Goal: Transaction & Acquisition: Purchase product/service

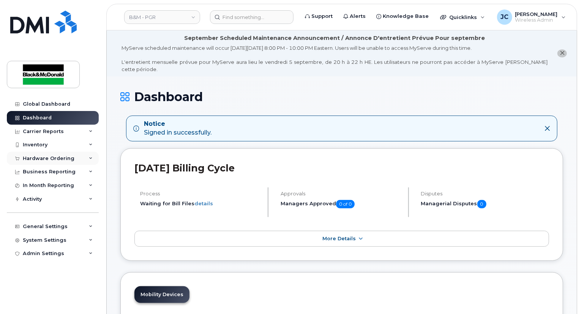
click at [43, 158] on div "Hardware Ordering" at bounding box center [49, 158] width 52 height 6
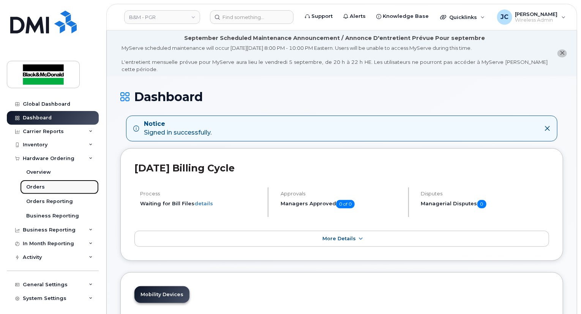
click at [41, 189] on div "Orders" at bounding box center [35, 186] width 19 height 7
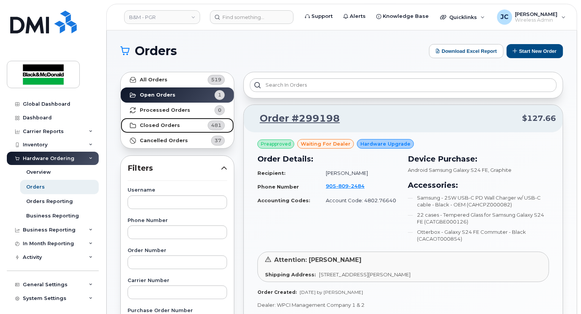
click at [159, 125] on strong "Closed Orders" at bounding box center [160, 125] width 40 height 6
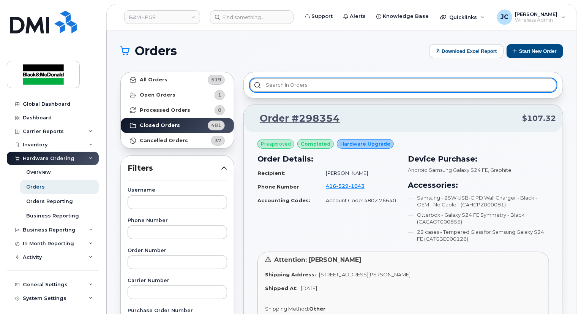
click at [297, 87] on input "text" at bounding box center [403, 85] width 307 height 14
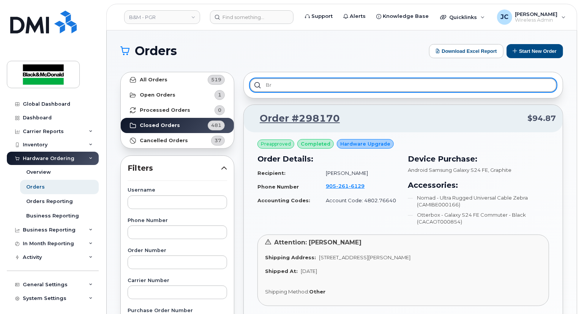
type input "b"
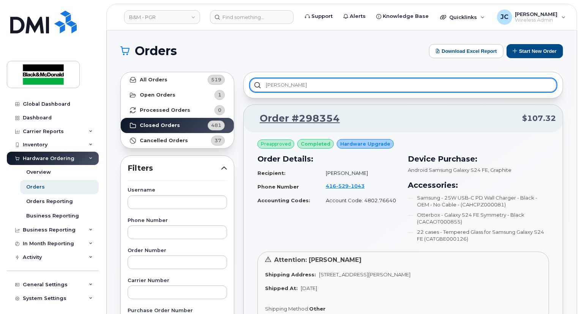
type input "jackie"
click at [376, 81] on input "jackie" at bounding box center [403, 85] width 307 height 14
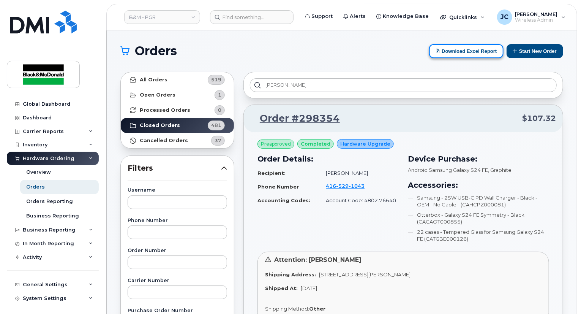
click at [478, 52] on button "Download Excel Report" at bounding box center [466, 51] width 74 height 14
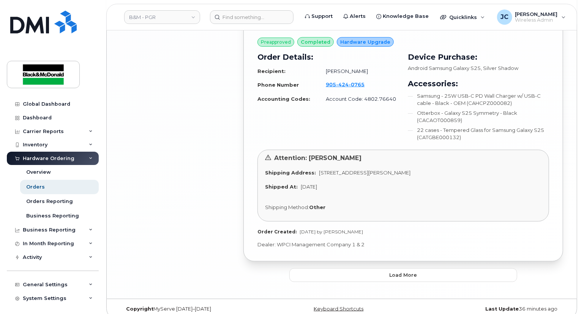
scroll to position [1841, 0]
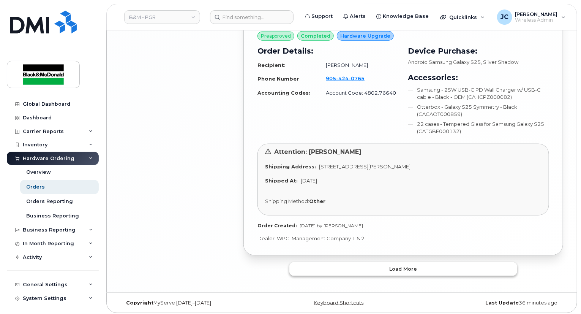
click at [406, 266] on span "Load more" at bounding box center [404, 268] width 28 height 7
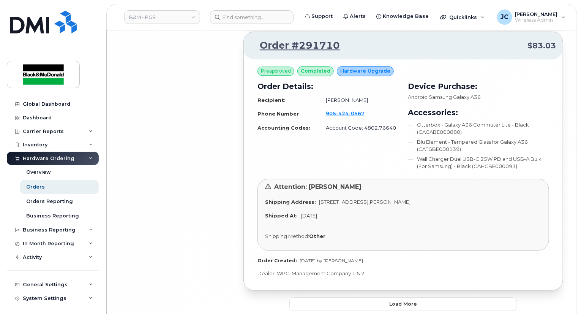
scroll to position [3938, 0]
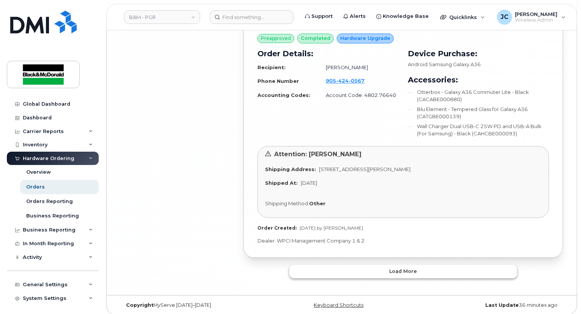
click at [416, 268] on span "Load more" at bounding box center [404, 270] width 28 height 7
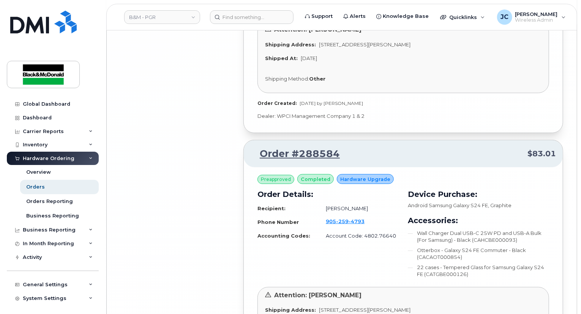
scroll to position [6057, 0]
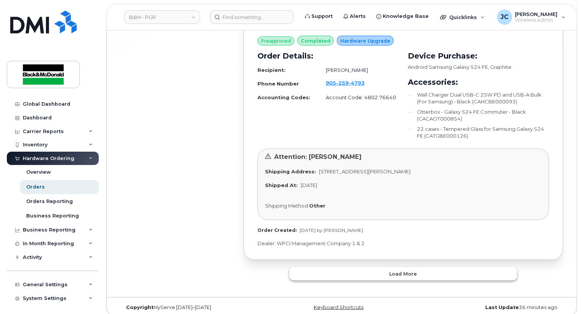
click at [403, 270] on span "Load more" at bounding box center [404, 273] width 28 height 7
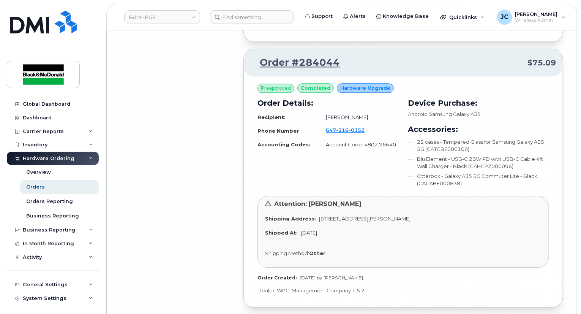
scroll to position [8203, 0]
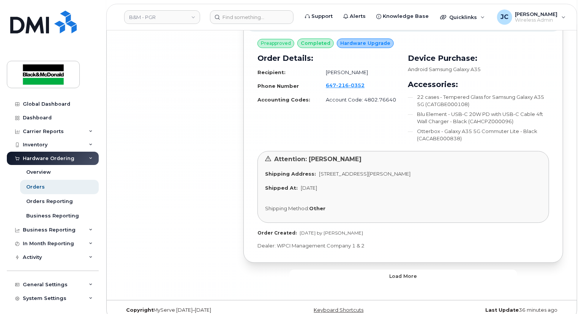
click at [409, 272] on span "Load more" at bounding box center [404, 275] width 28 height 7
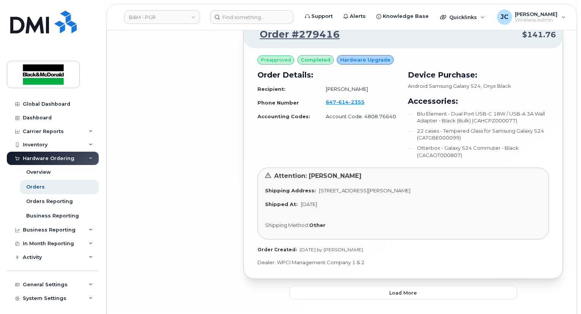
scroll to position [10218, 0]
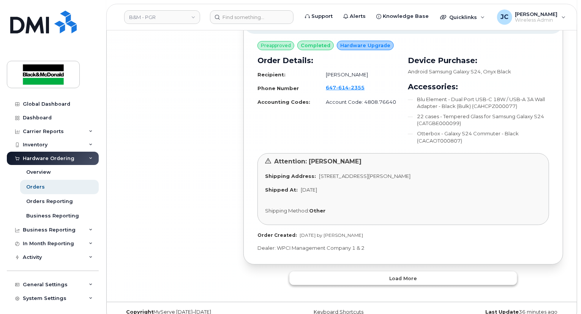
click at [415, 275] on span "Load more" at bounding box center [404, 278] width 28 height 7
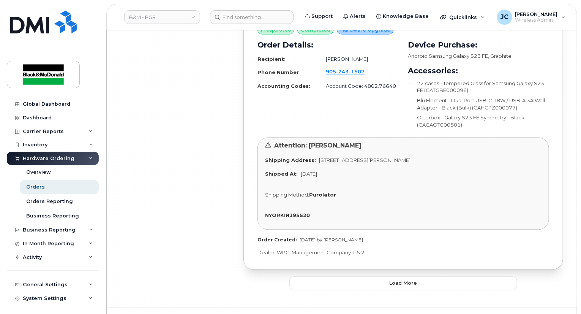
scroll to position [12288, 0]
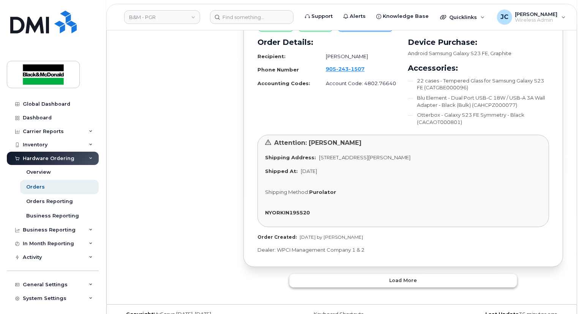
click at [415, 274] on button "Load more" at bounding box center [403, 281] width 228 height 14
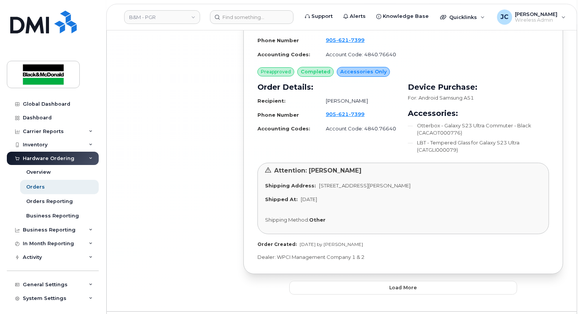
scroll to position [14438, 0]
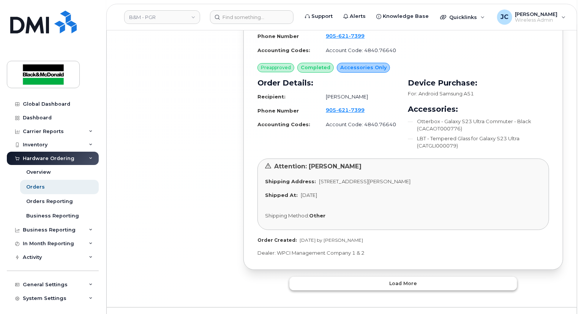
click at [412, 279] on span "Load more" at bounding box center [404, 282] width 28 height 7
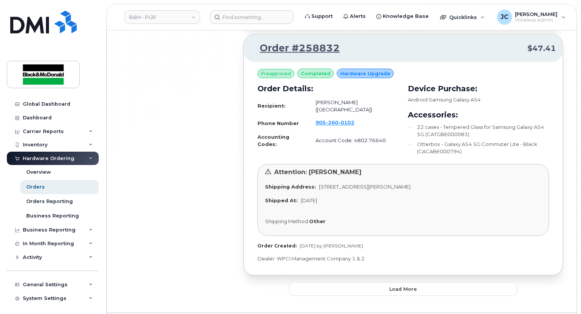
scroll to position [16611, 0]
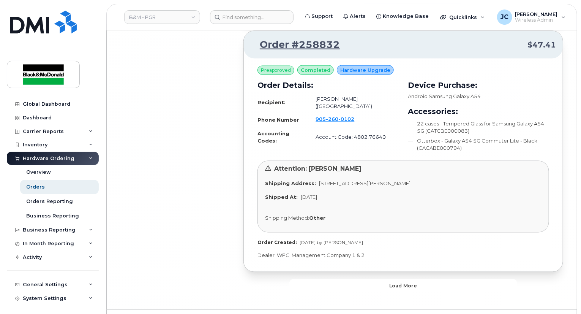
click at [412, 282] on span "Load more" at bounding box center [404, 285] width 28 height 7
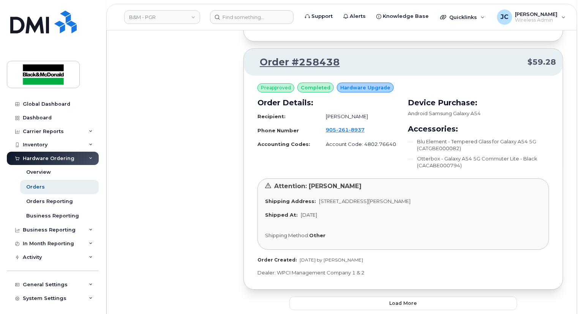
scroll to position [18594, 0]
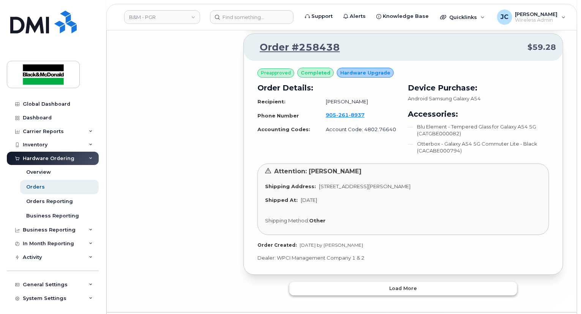
click at [412, 284] on span "Load more" at bounding box center [404, 287] width 28 height 7
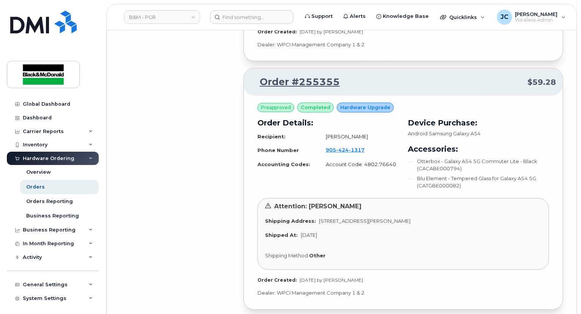
scroll to position [20593, 0]
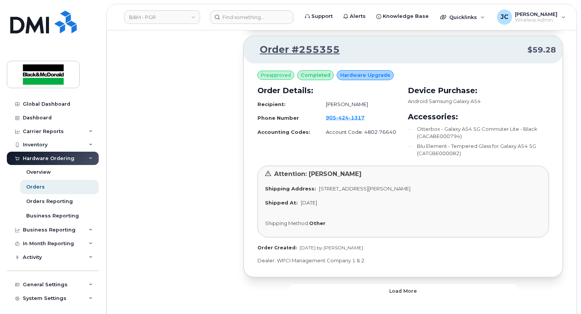
click at [412, 287] on span "Load more" at bounding box center [404, 290] width 28 height 7
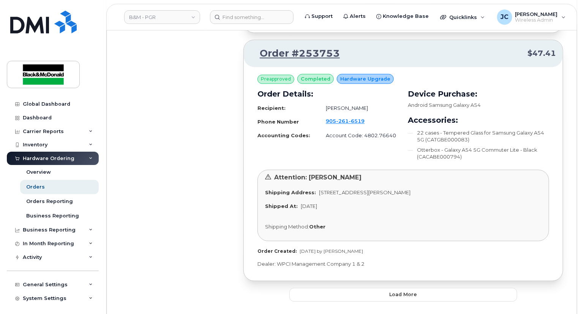
scroll to position [22534, 0]
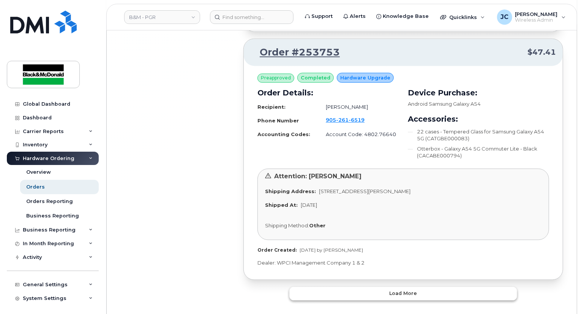
click at [412, 289] on span "Load more" at bounding box center [404, 292] width 28 height 7
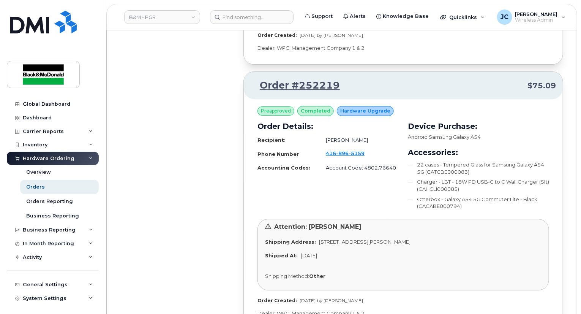
scroll to position [24568, 0]
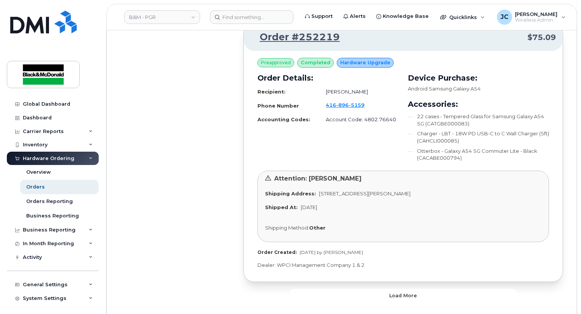
click at [412, 292] on span "Load more" at bounding box center [404, 295] width 28 height 7
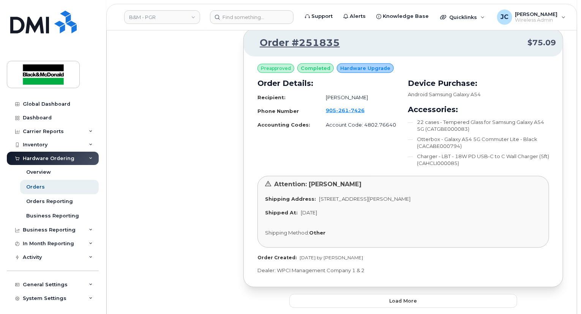
scroll to position [26670, 0]
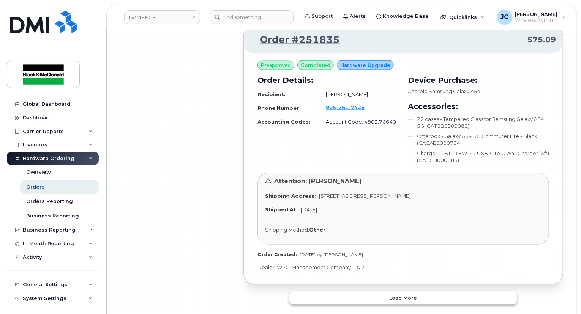
click at [415, 294] on span "Load more" at bounding box center [404, 297] width 28 height 7
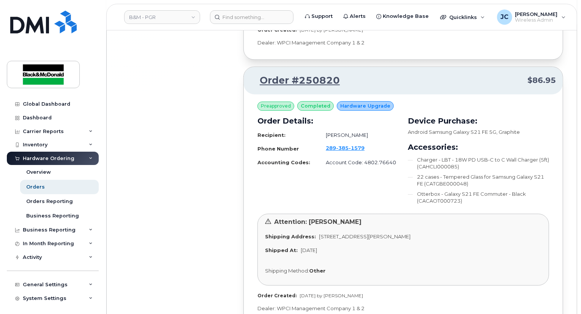
scroll to position [28721, 0]
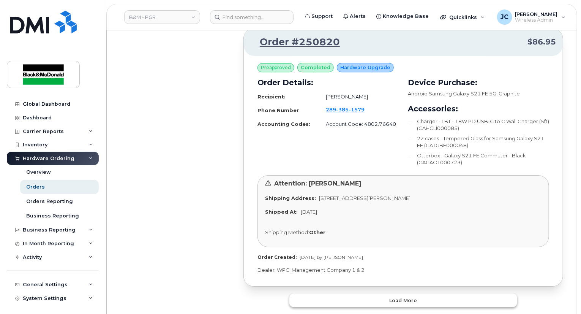
click at [415, 297] on span "Load more" at bounding box center [404, 300] width 28 height 7
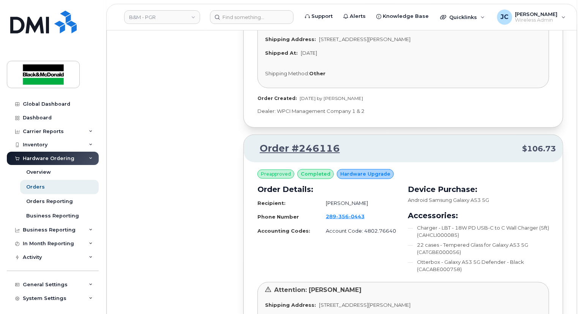
scroll to position [30840, 0]
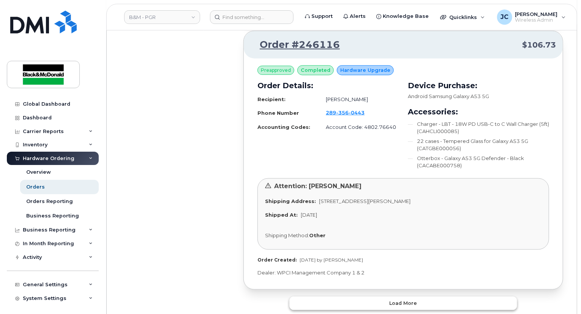
click at [417, 296] on button "Load more" at bounding box center [403, 303] width 228 height 14
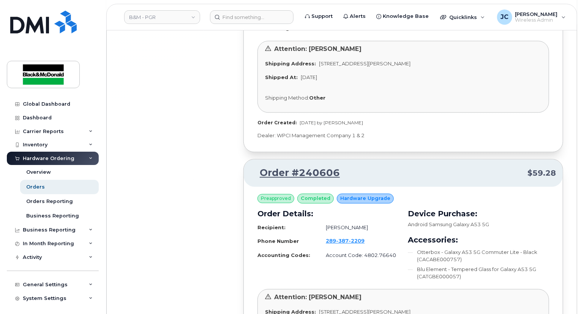
scroll to position [32923, 0]
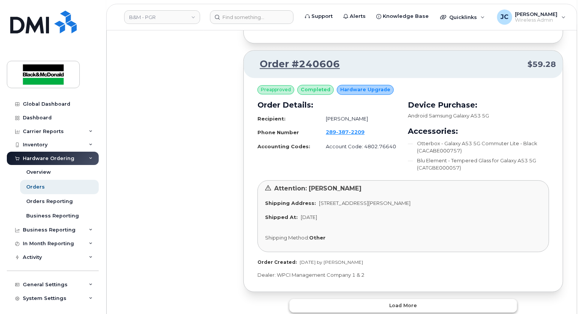
click at [417, 298] on button "Load more" at bounding box center [403, 305] width 228 height 14
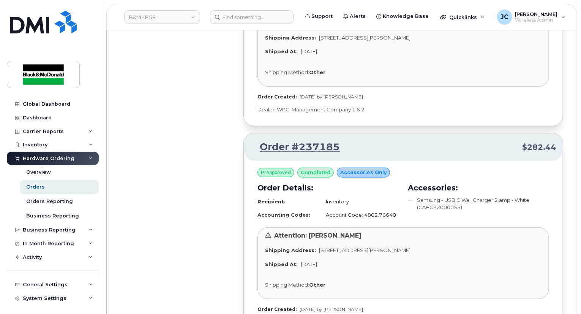
scroll to position [33606, 0]
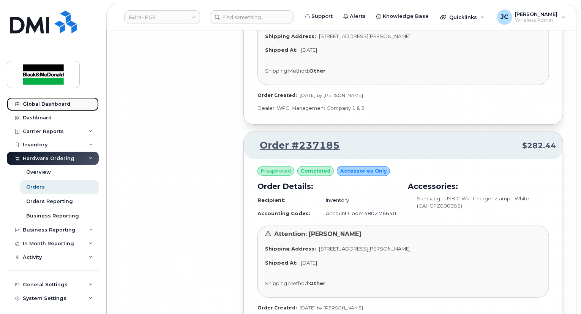
click at [57, 101] on div "Global Dashboard" at bounding box center [46, 104] width 47 height 6
click at [53, 106] on div "Global Dashboard" at bounding box center [46, 104] width 47 height 6
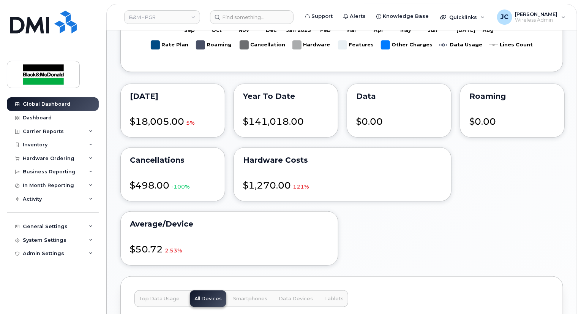
scroll to position [342, 0]
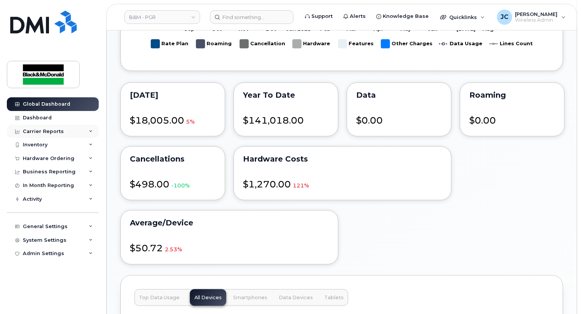
click at [49, 131] on div "Carrier Reports" at bounding box center [43, 131] width 41 height 6
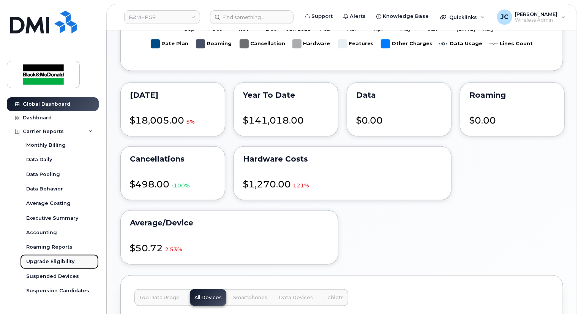
click at [62, 260] on div "Upgrade Eligibility" at bounding box center [50, 261] width 48 height 7
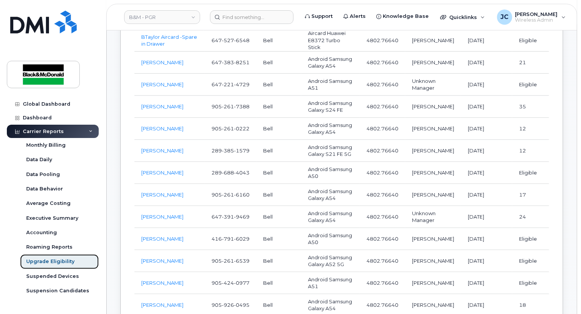
scroll to position [1747, 0]
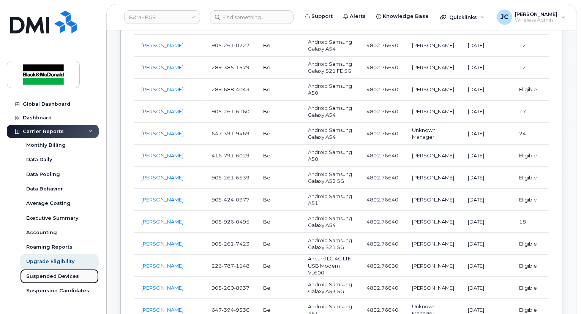
click at [48, 277] on div "Suspended Devices" at bounding box center [52, 276] width 53 height 7
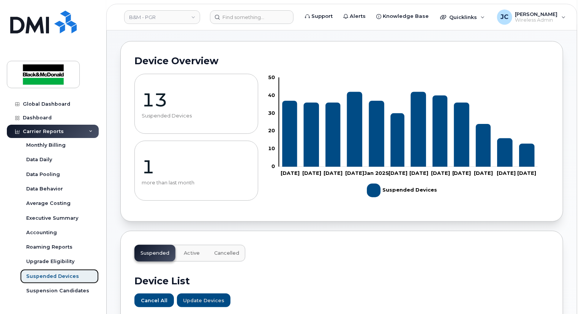
scroll to position [190, 0]
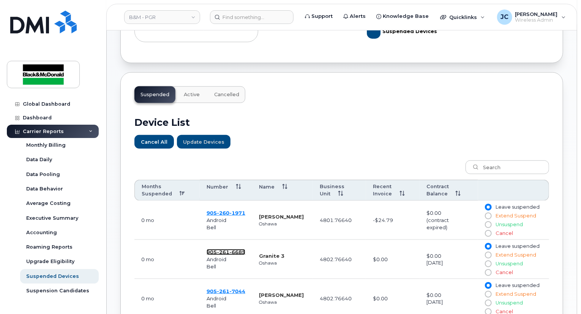
click at [234, 251] on span "6685" at bounding box center [237, 252] width 16 height 6
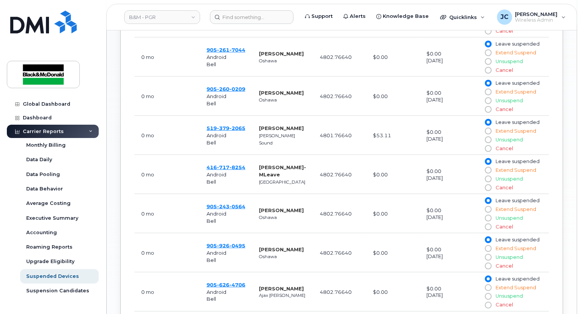
scroll to position [418, 0]
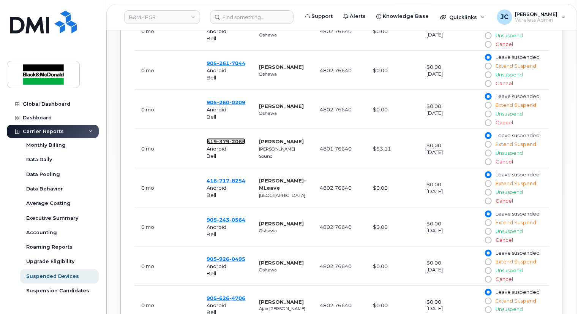
click at [231, 139] on span "2065" at bounding box center [237, 141] width 16 height 6
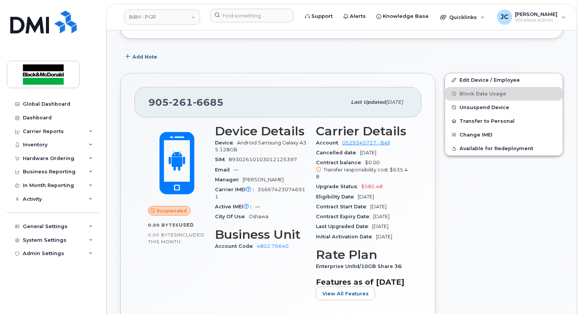
scroll to position [152, 0]
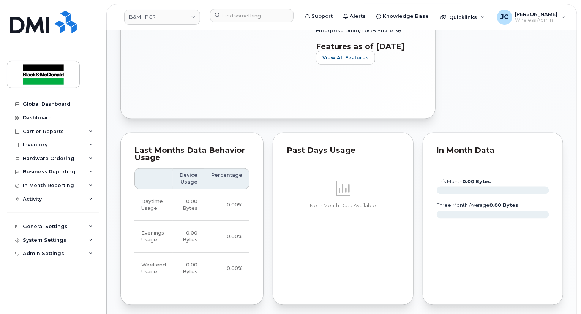
scroll to position [418, 0]
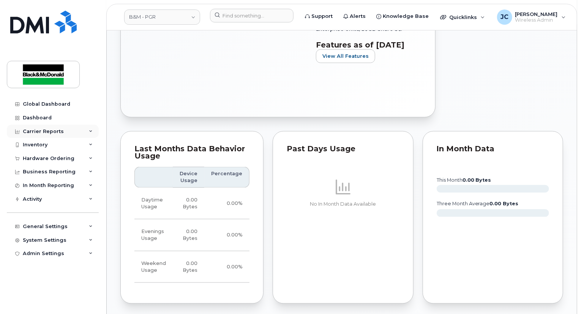
click at [57, 132] on div "Carrier Reports" at bounding box center [43, 131] width 41 height 6
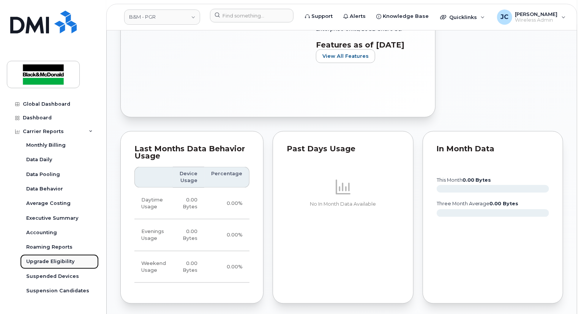
click at [59, 260] on div "Upgrade Eligibility" at bounding box center [50, 261] width 48 height 7
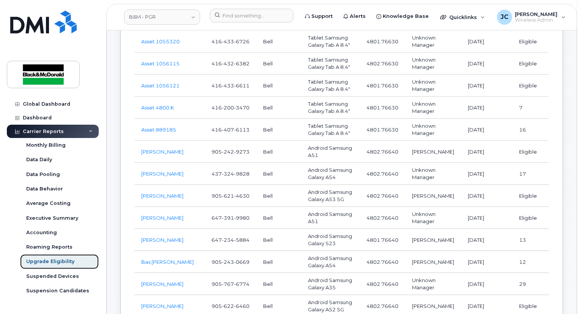
scroll to position [949, 0]
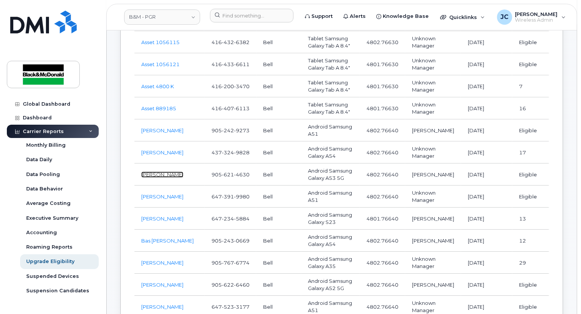
click at [161, 174] on link "Barrie Collins" at bounding box center [162, 174] width 42 height 6
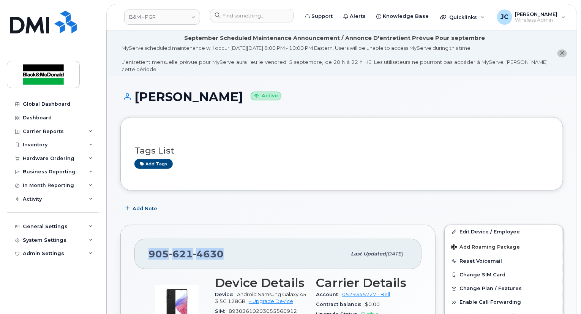
drag, startPoint x: 231, startPoint y: 245, endPoint x: 142, endPoint y: 251, distance: 89.1
click at [142, 252] on div "905 621 4630 Last updated Apr 15, 2025" at bounding box center [277, 253] width 287 height 30
copy span "905 621 4630"
click at [456, 18] on span "Quicklinks" at bounding box center [463, 17] width 28 height 6
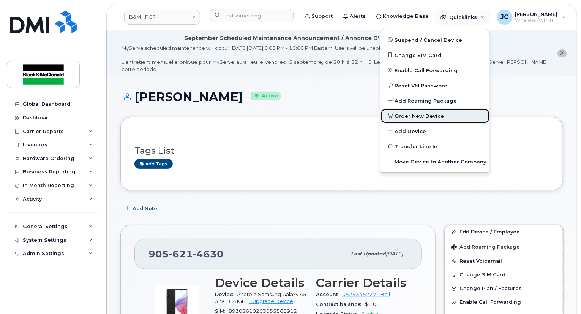
click at [418, 118] on span "Order New Device" at bounding box center [419, 116] width 49 height 8
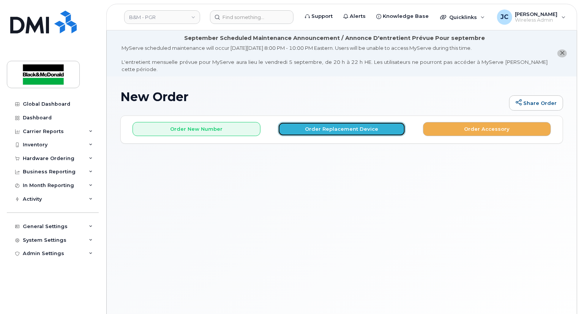
click at [336, 123] on button "Order Replacement Device" at bounding box center [342, 129] width 128 height 14
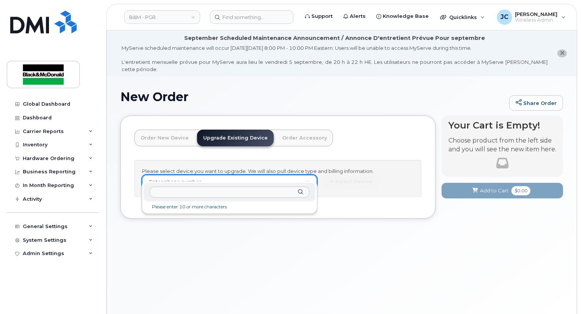
click at [163, 191] on input "text" at bounding box center [229, 191] width 159 height 11
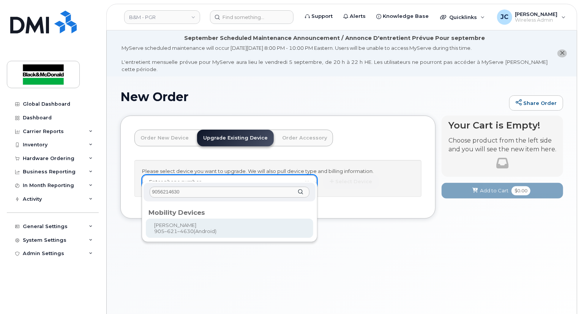
type input "9056214630"
type input "401767"
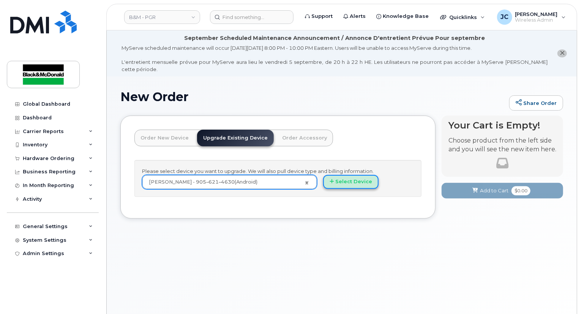
click at [354, 179] on button "Select Device" at bounding box center [350, 182] width 55 height 14
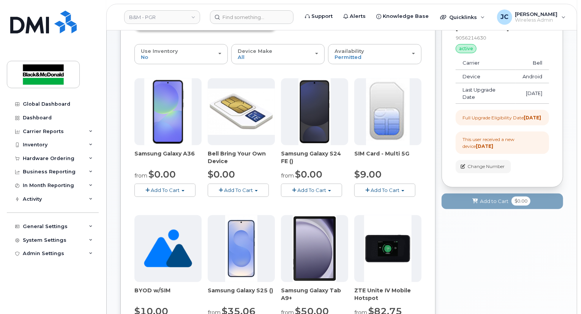
scroll to position [114, 0]
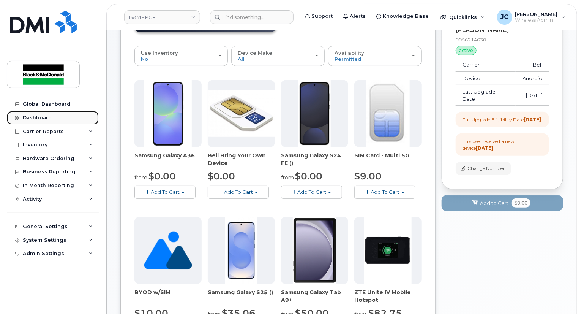
click at [38, 115] on div "Dashboard" at bounding box center [37, 118] width 29 height 6
click at [37, 117] on div "Dashboard" at bounding box center [37, 118] width 29 height 6
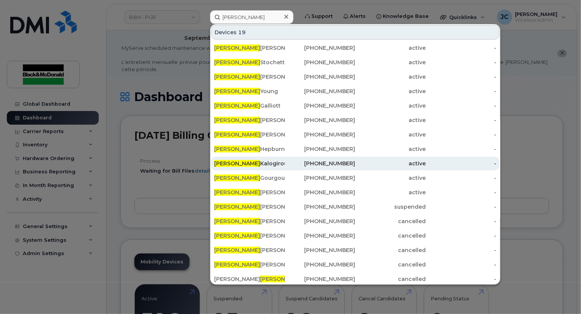
type input "[PERSON_NAME]"
click at [310, 163] on div "[PHONE_NUMBER]" at bounding box center [320, 163] width 71 height 8
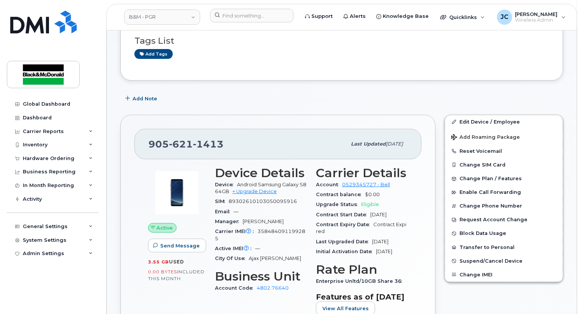
scroll to position [114, 0]
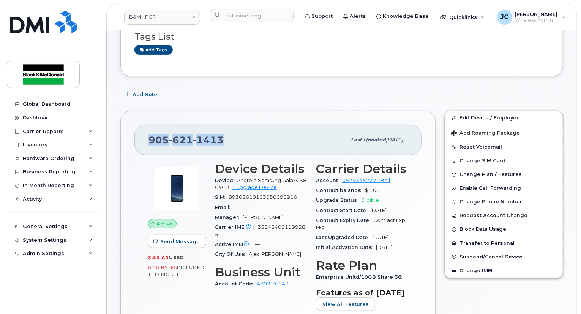
drag, startPoint x: 237, startPoint y: 133, endPoint x: 176, endPoint y: 128, distance: 61.3
click at [119, 133] on div "[PHONE_NUMBER] Last updated [DATE] Active Send Message 3.55 GB  used 0.00 Bytes…" at bounding box center [278, 238] width 324 height 264
copy span "905 621 1413"
click at [461, 18] on span "Quicklinks" at bounding box center [463, 17] width 28 height 6
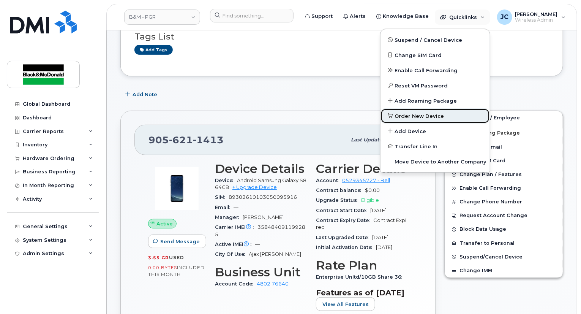
click at [404, 118] on span "Order New Device" at bounding box center [419, 116] width 49 height 8
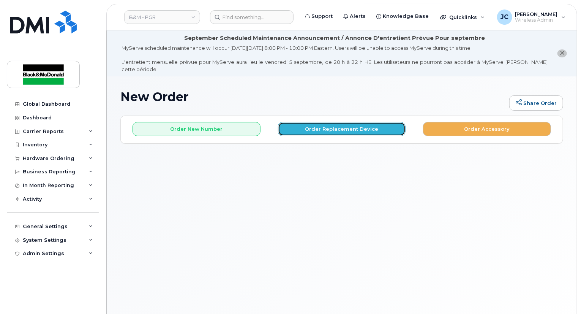
click at [344, 122] on button "Order Replacement Device" at bounding box center [342, 129] width 128 height 14
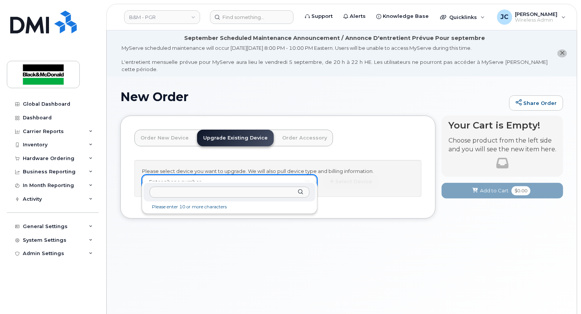
click at [165, 188] on input "text" at bounding box center [229, 191] width 159 height 11
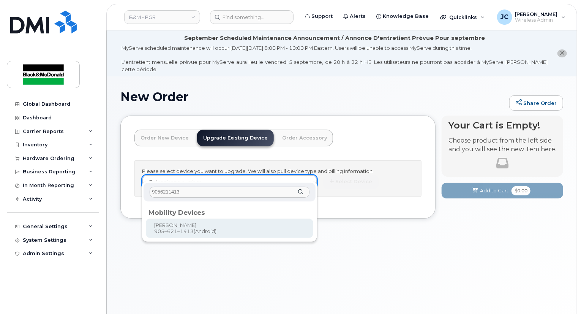
type input "9056211413"
type input "401450"
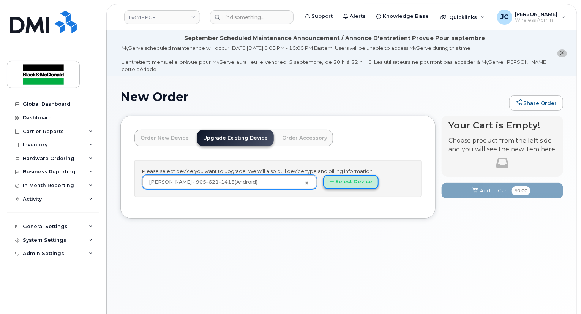
click at [343, 175] on button "Select Device" at bounding box center [350, 182] width 55 height 14
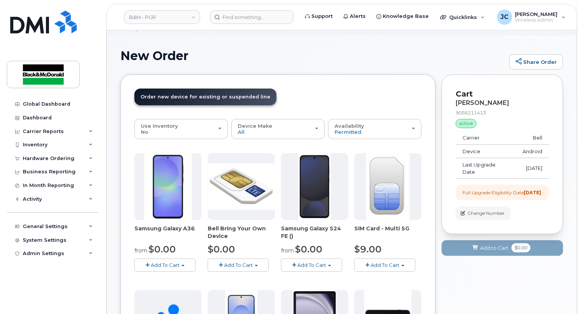
scroll to position [114, 0]
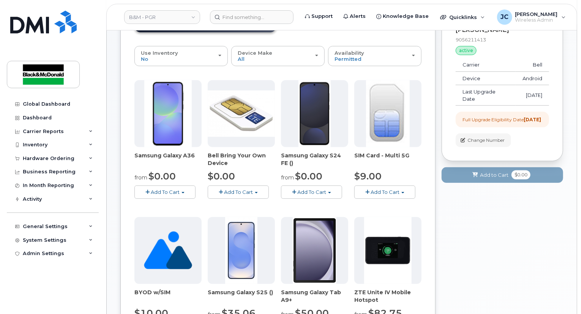
click at [316, 189] on span "Add To Cart" at bounding box center [311, 192] width 29 height 6
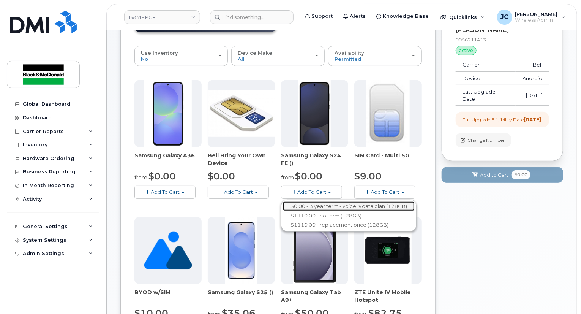
click at [314, 201] on link "$0.00 - 3 year term - voice & data plan (128GB)" at bounding box center [349, 205] width 132 height 9
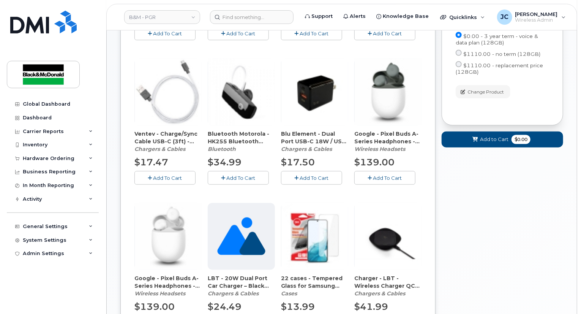
scroll to position [342, 0]
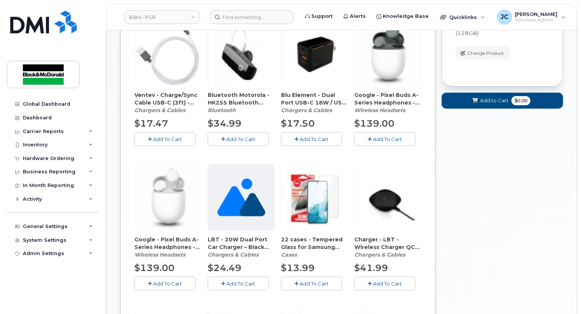
click at [303, 280] on span "Add To Cart" at bounding box center [314, 283] width 29 height 6
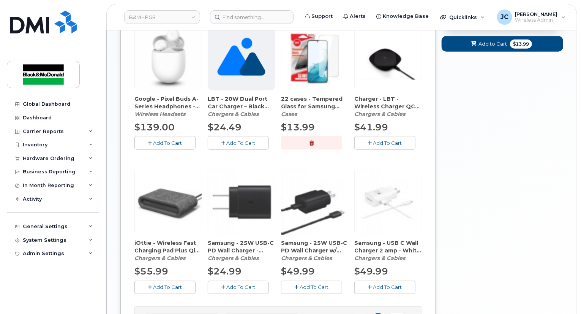
scroll to position [494, 0]
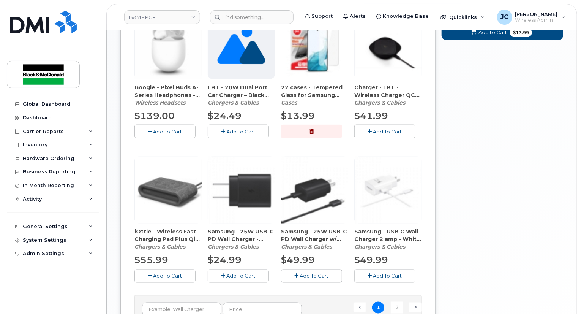
click at [245, 273] on span "Add To Cart" at bounding box center [241, 276] width 29 height 6
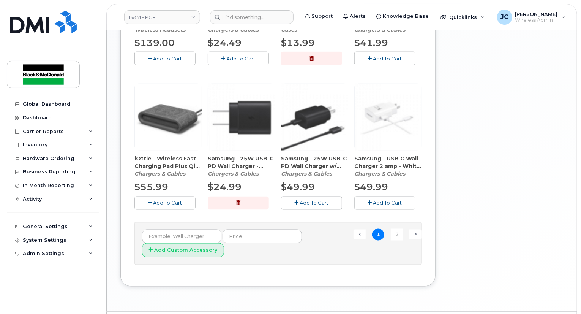
scroll to position [580, 0]
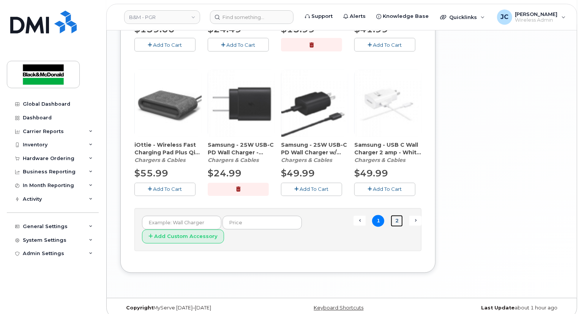
click at [399, 215] on link "2" at bounding box center [397, 221] width 12 height 12
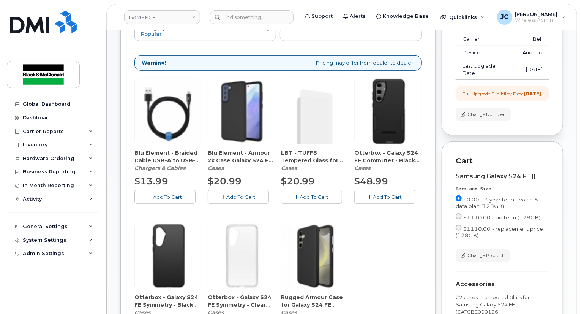
scroll to position [138, 0]
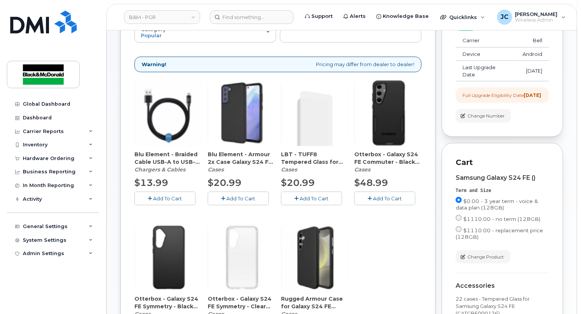
click at [369, 196] on icon "button" at bounding box center [370, 198] width 4 height 5
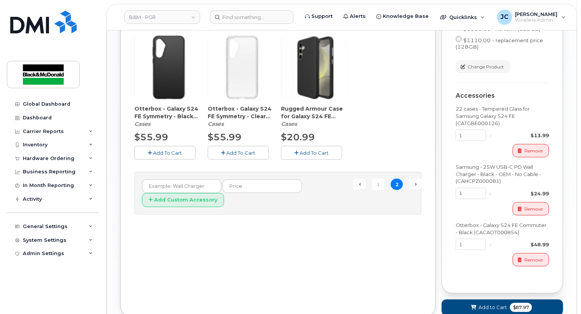
scroll to position [379, 0]
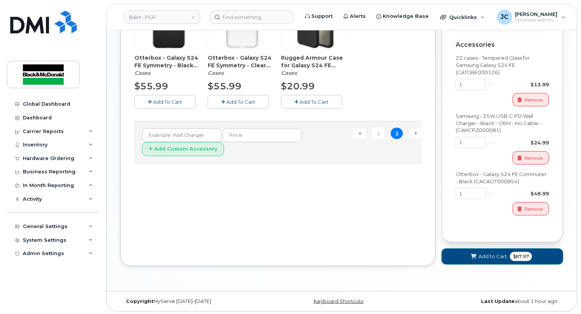
click at [488, 256] on span "Add to Cart" at bounding box center [492, 256] width 28 height 7
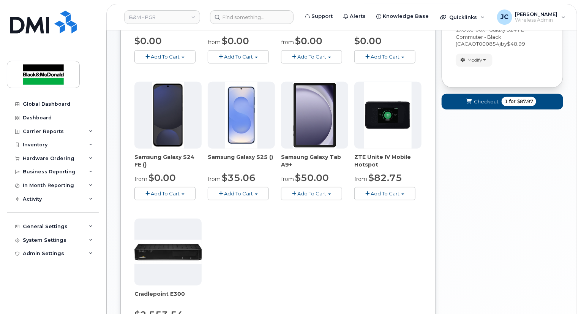
scroll to position [136, 0]
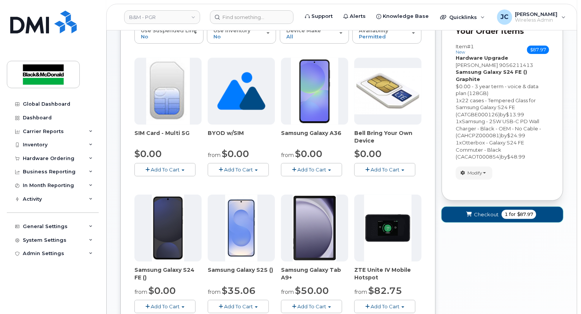
click at [479, 211] on span "Checkout" at bounding box center [486, 214] width 25 height 7
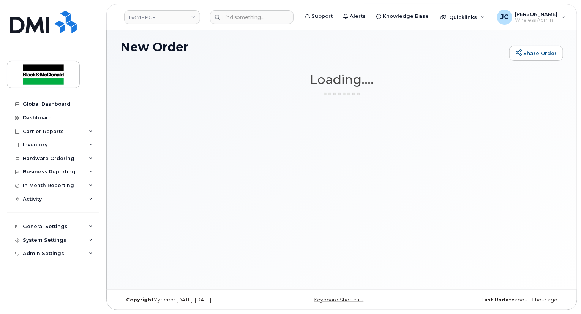
scroll to position [43, 0]
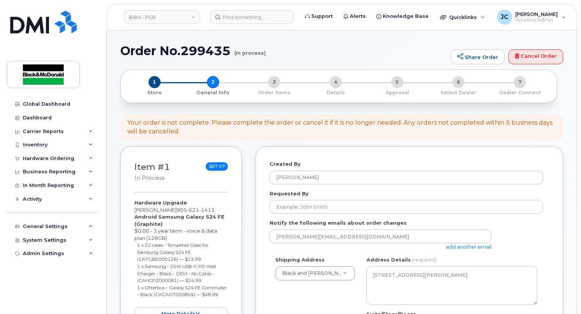
select select
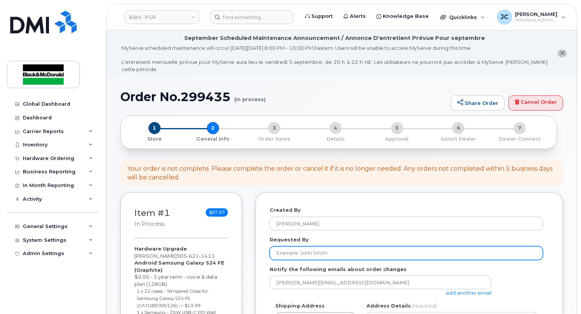
click at [349, 251] on input "Requested By" at bounding box center [406, 253] width 273 height 14
type input "upgrade"
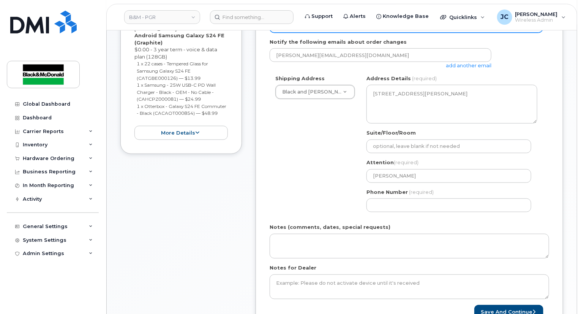
scroll to position [228, 0]
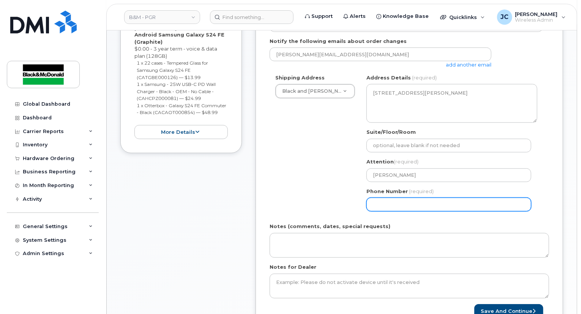
click at [381, 197] on input "Phone Number" at bounding box center [448, 204] width 165 height 14
select select
type input "905621313"
select select
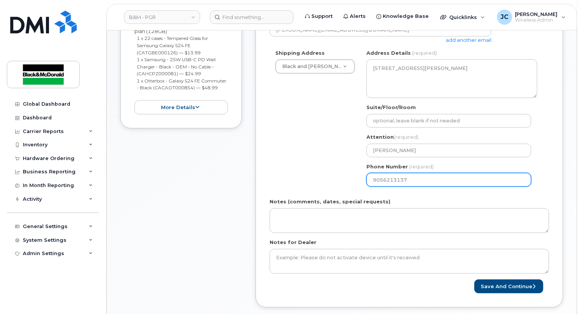
scroll to position [266, 0]
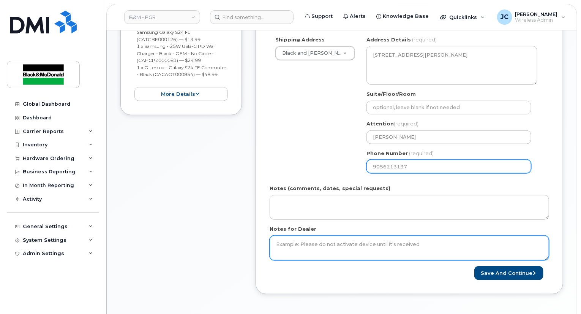
type input "9056213137"
click at [303, 235] on textarea "Notes for Dealer" at bounding box center [409, 247] width 279 height 25
type textarea "j"
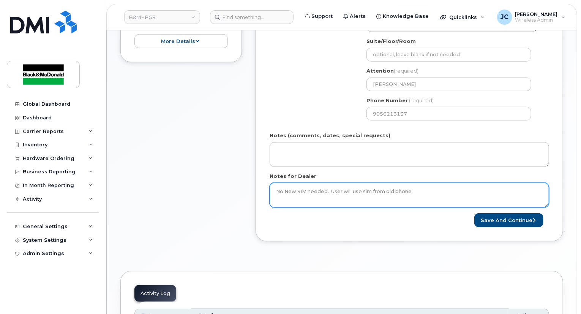
scroll to position [342, 0]
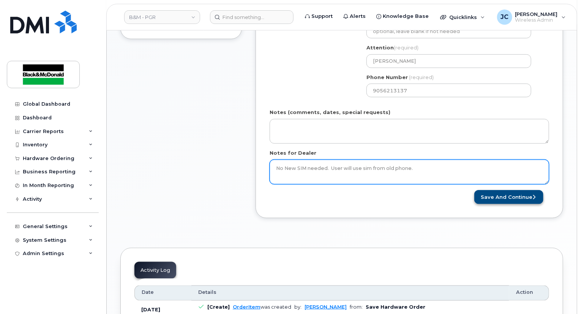
type textarea "No New SIM needed. User will use sim from old phone."
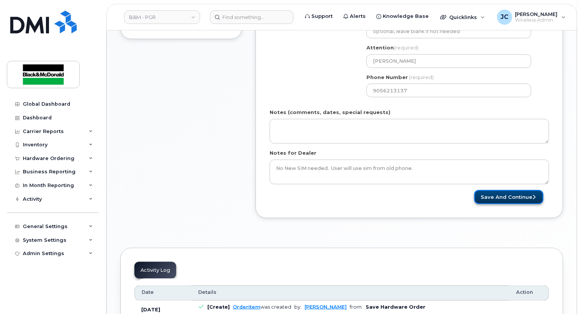
click at [497, 190] on button "Save and Continue" at bounding box center [508, 197] width 69 height 14
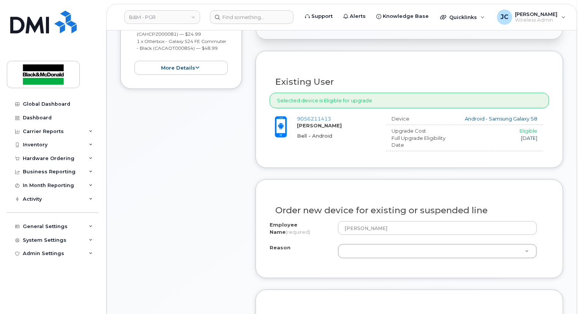
scroll to position [304, 0]
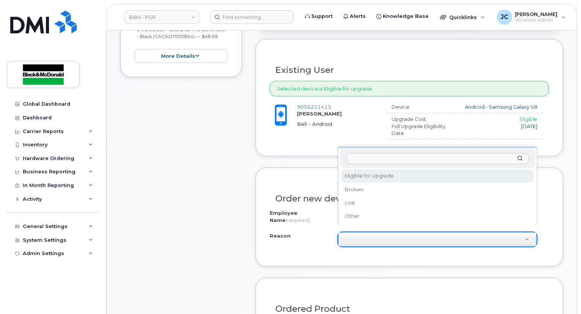
select select "eligible_for_upgrade"
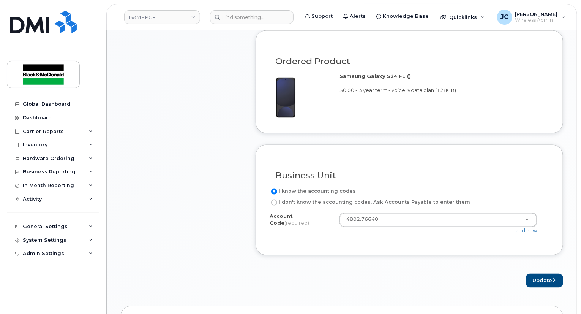
scroll to position [570, 0]
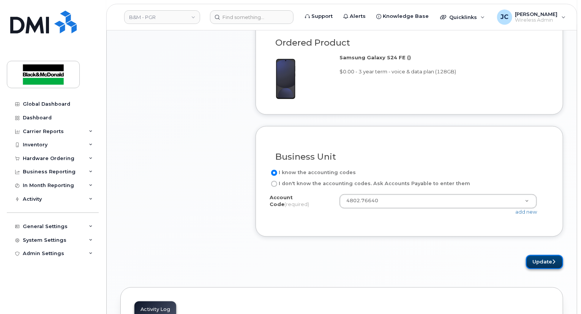
click at [541, 255] on button "Update" at bounding box center [544, 262] width 37 height 14
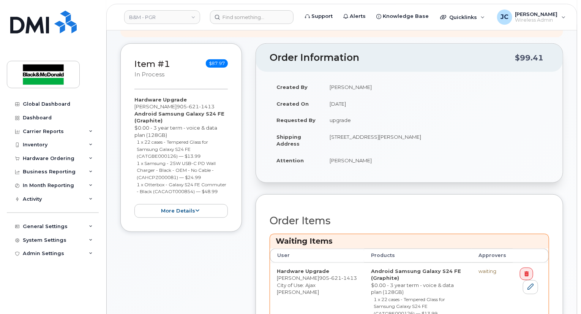
scroll to position [266, 0]
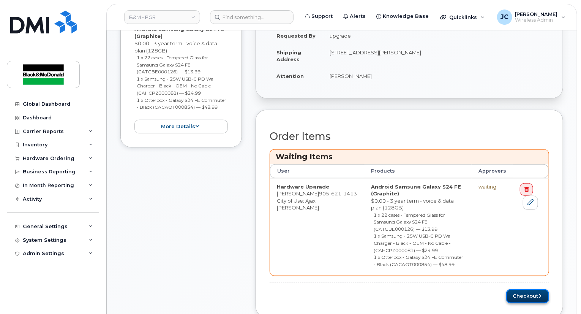
click at [522, 289] on button "Checkout" at bounding box center [527, 296] width 43 height 14
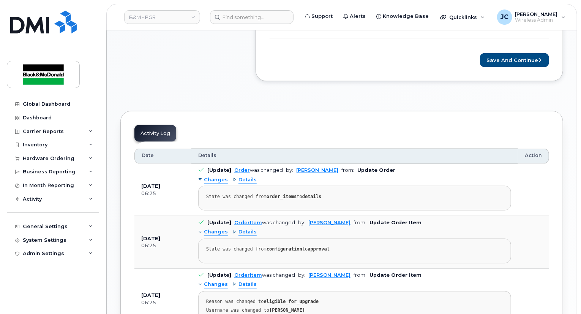
scroll to position [494, 0]
click at [508, 53] on button "Save and Continue" at bounding box center [514, 60] width 69 height 14
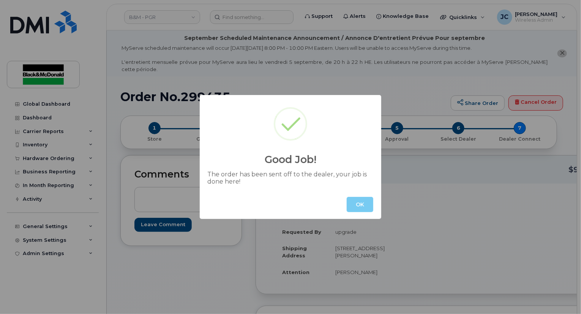
click at [357, 206] on button "OK" at bounding box center [360, 204] width 27 height 15
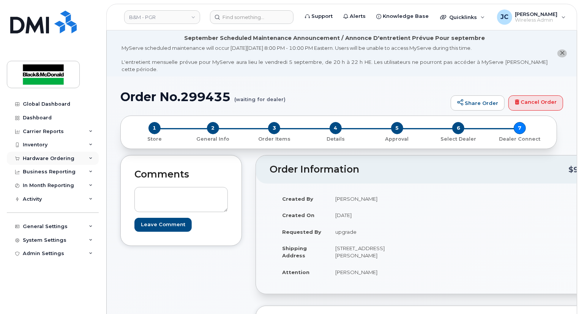
click at [55, 158] on div "Hardware Ordering" at bounding box center [49, 158] width 52 height 6
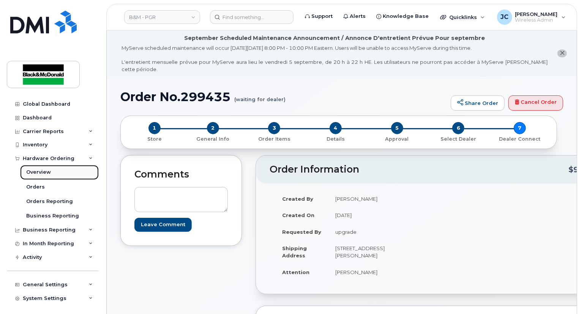
click at [44, 172] on div "Overview" at bounding box center [38, 172] width 25 height 7
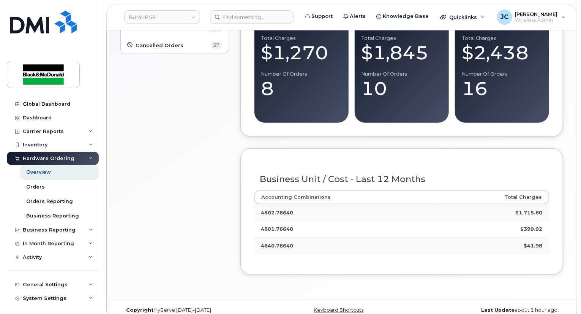
scroll to position [131, 0]
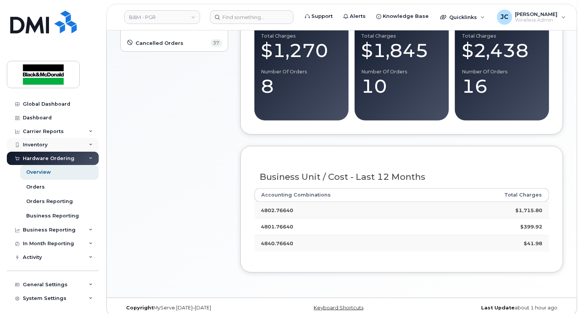
click at [44, 143] on div "Inventory" at bounding box center [35, 145] width 25 height 6
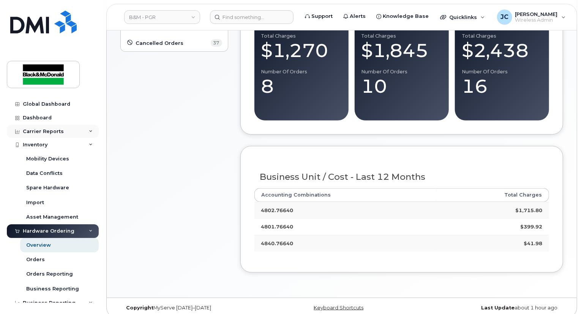
click at [54, 134] on div "Carrier Reports" at bounding box center [53, 132] width 92 height 14
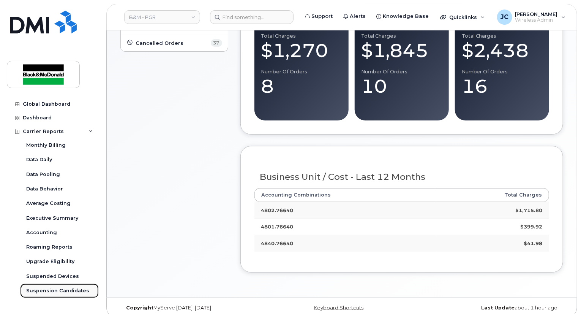
click at [54, 289] on div "Suspension Candidates" at bounding box center [57, 290] width 63 height 7
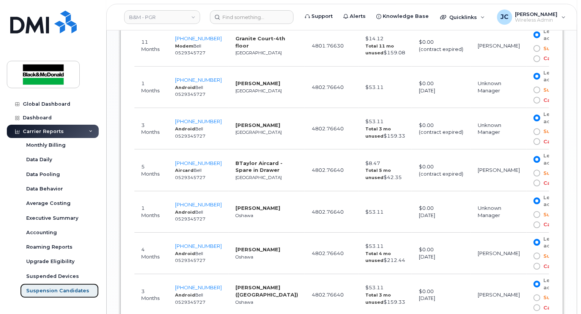
scroll to position [873, 0]
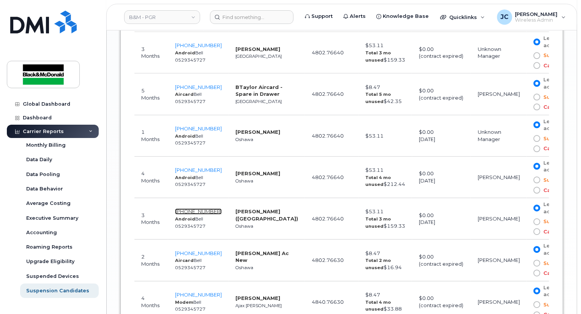
click at [207, 208] on span "905-260-0102" at bounding box center [198, 211] width 47 height 6
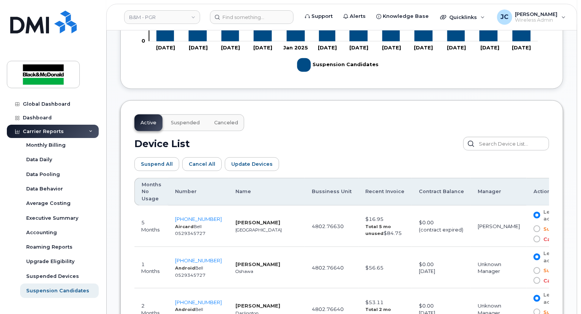
scroll to position [322, 0]
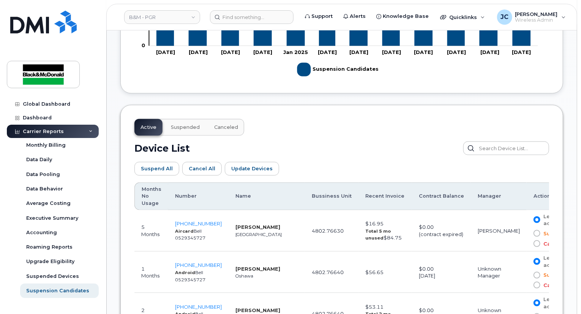
click at [186, 127] on span "Suspended" at bounding box center [185, 127] width 29 height 6
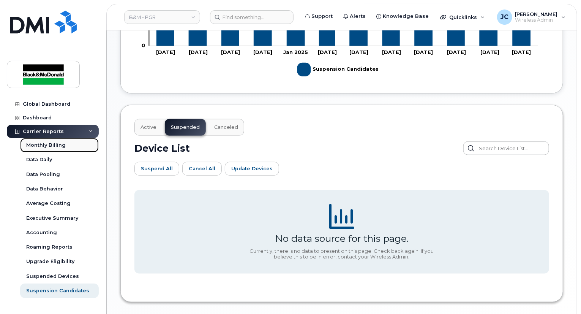
click at [58, 145] on div "Monthly Billing" at bounding box center [45, 145] width 39 height 7
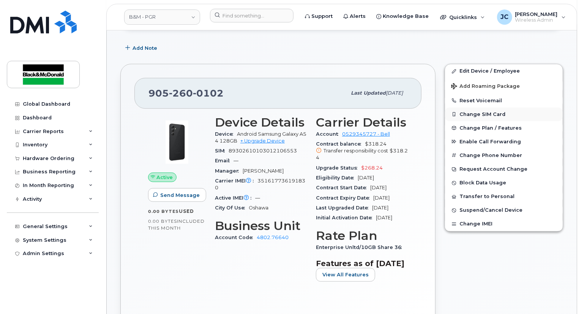
scroll to position [190, 0]
click at [478, 203] on button "Suspend/Cancel Device" at bounding box center [504, 210] width 118 height 14
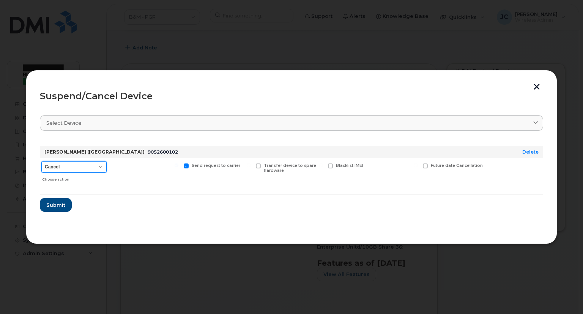
click at [99, 166] on select "Cancel Suspend - Extend Suspension Suspend - Reduced Rate Suspend - Full Rate S…" at bounding box center [73, 166] width 65 height 11
select select "[object Object]"
click at [41, 161] on select "Cancel Suspend - Extend Suspension Suspend - Reduced Rate Suspend - Full Rate S…" at bounding box center [73, 166] width 65 height 11
click at [52, 204] on span "Submit" at bounding box center [55, 204] width 19 height 7
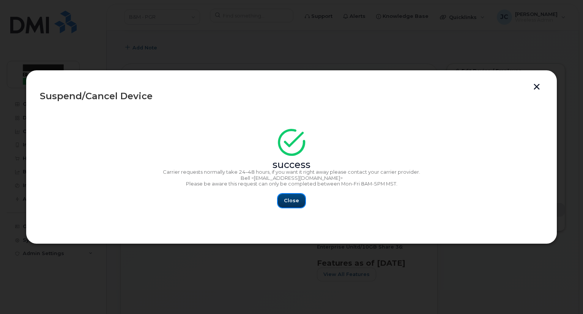
click at [294, 200] on span "Close" at bounding box center [291, 200] width 15 height 7
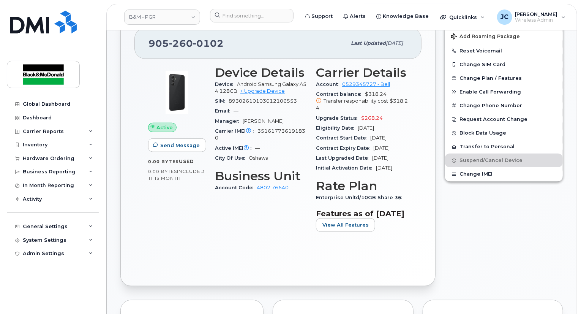
scroll to position [152, 0]
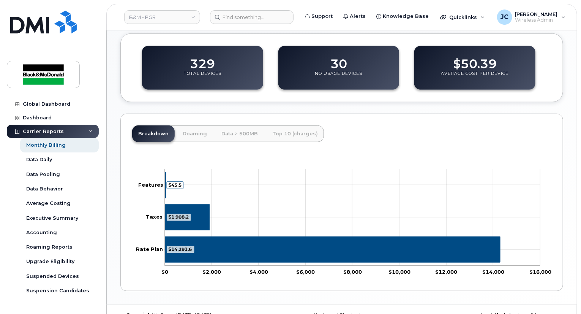
scroll to position [318, 0]
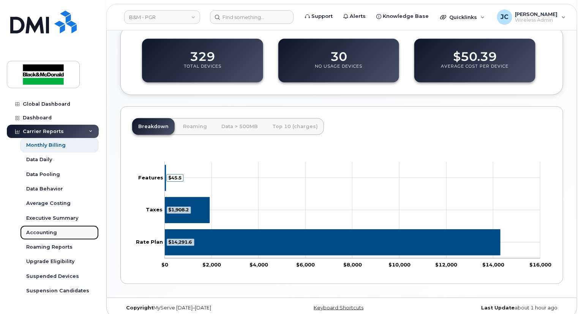
click at [46, 234] on div "Accounting" at bounding box center [41, 232] width 31 height 7
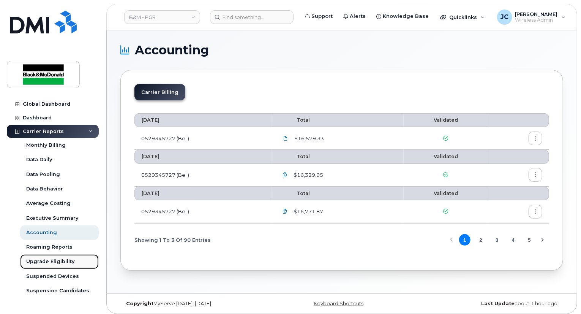
click at [57, 262] on div "Upgrade Eligibility" at bounding box center [50, 261] width 48 height 7
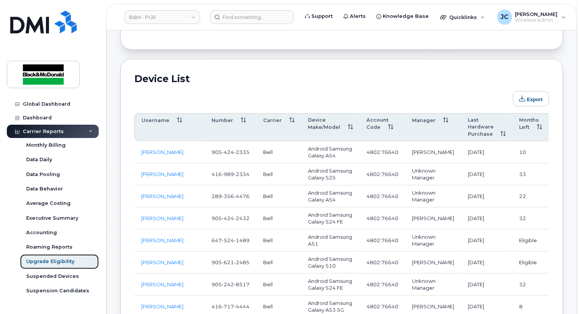
scroll to position [342, 0]
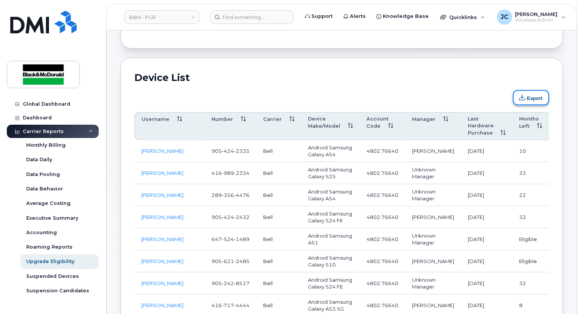
click at [535, 98] on button "Export" at bounding box center [531, 97] width 36 height 15
click at [40, 230] on div "Accounting" at bounding box center [41, 232] width 31 height 7
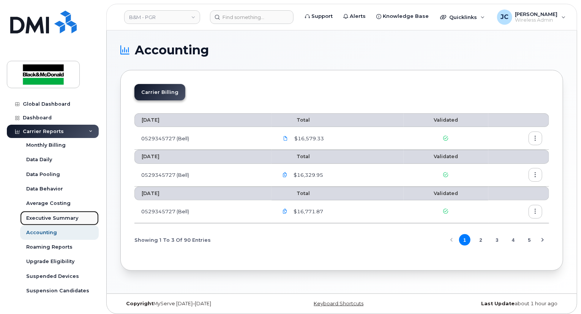
click at [53, 216] on div "Executive Summary" at bounding box center [52, 218] width 52 height 7
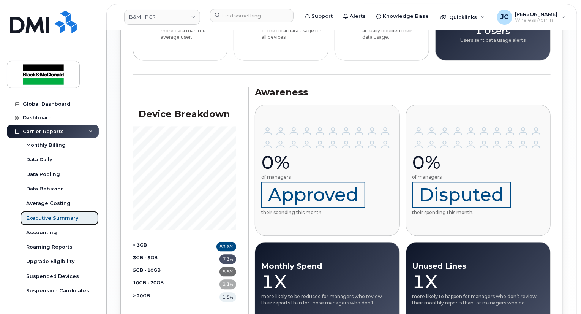
scroll to position [797, 0]
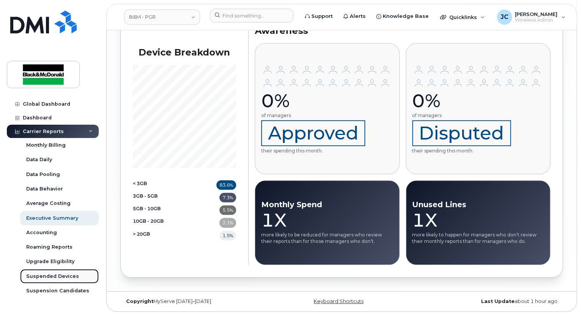
click at [46, 275] on div "Suspended Devices" at bounding box center [52, 276] width 53 height 7
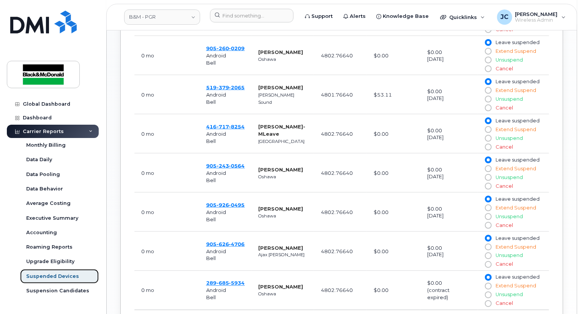
scroll to position [459, 0]
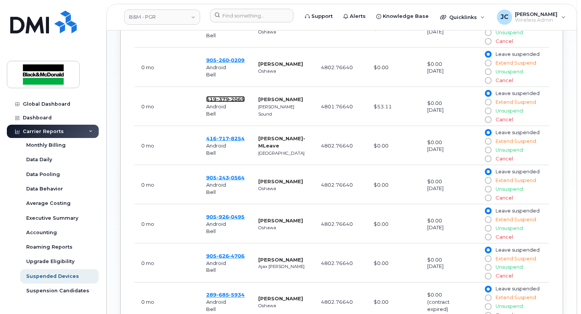
click at [229, 96] on span "379" at bounding box center [237, 99] width 16 height 6
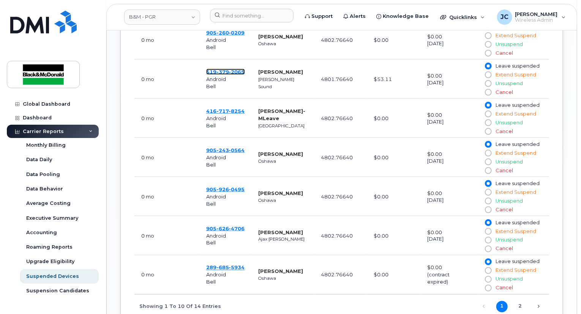
scroll to position [535, 0]
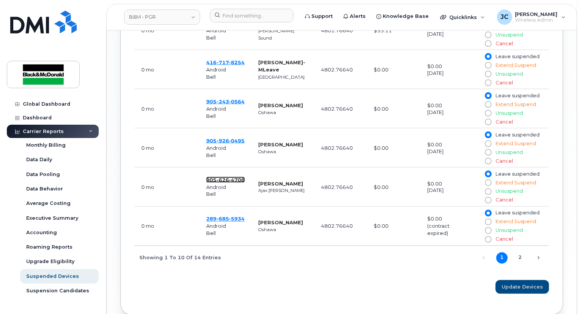
click at [229, 179] on span "626" at bounding box center [237, 180] width 16 height 6
click at [229, 218] on span "5934" at bounding box center [237, 219] width 16 height 6
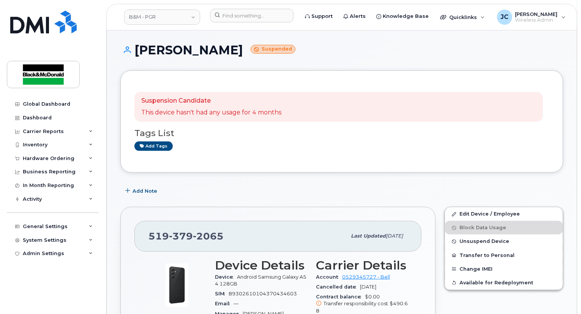
scroll to position [114, 0]
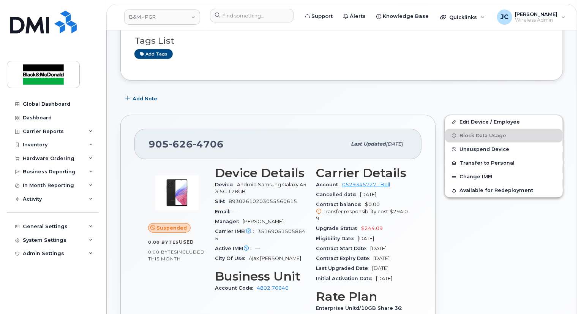
scroll to position [114, 0]
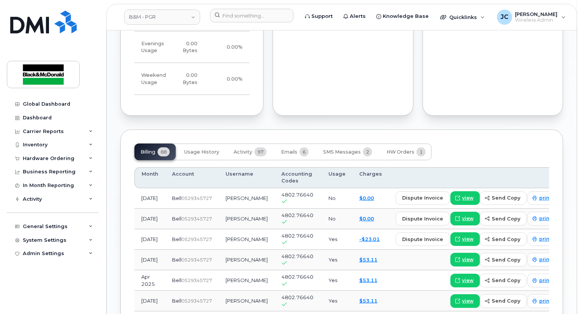
scroll to position [608, 0]
